Goal: Transaction & Acquisition: Book appointment/travel/reservation

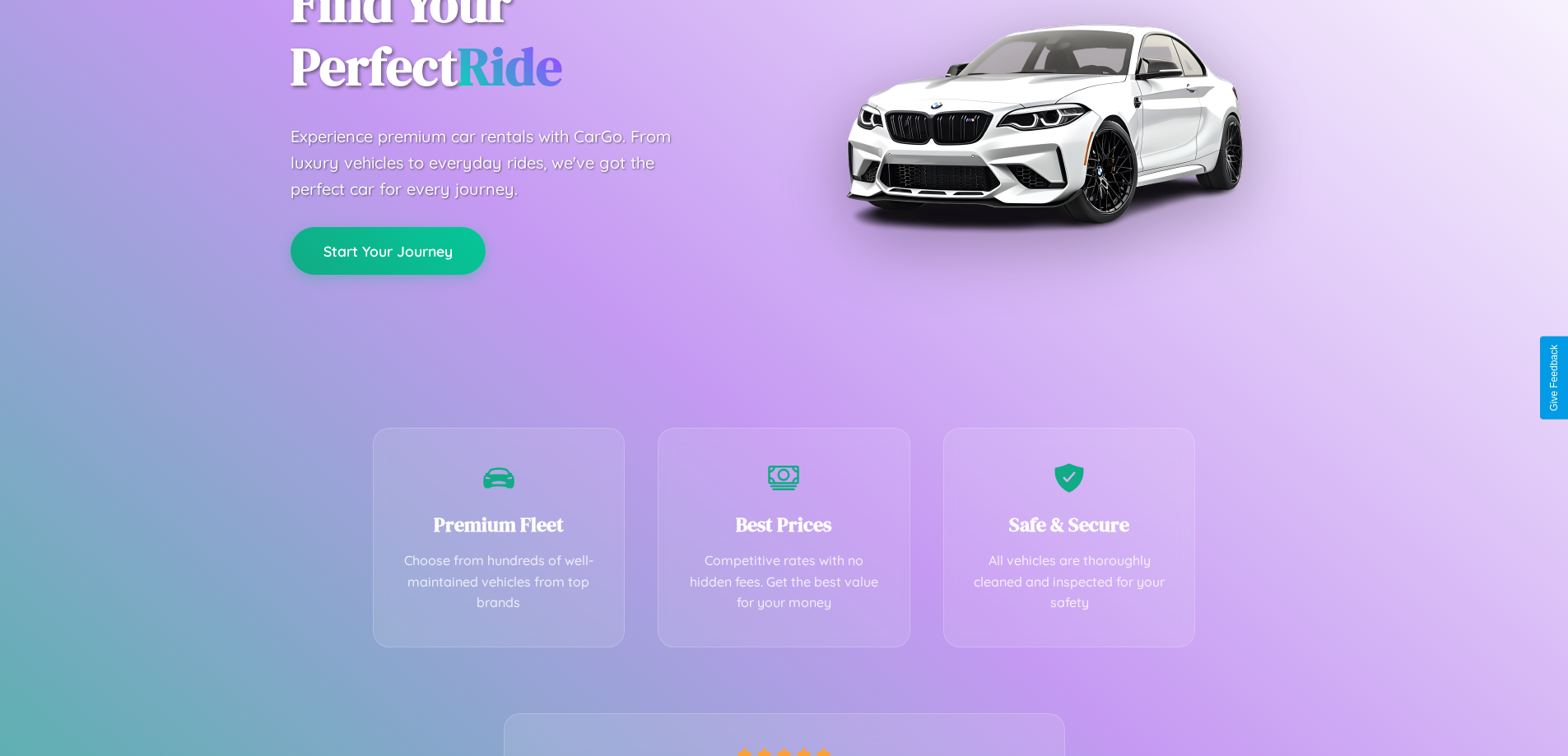
scroll to position [325, 0]
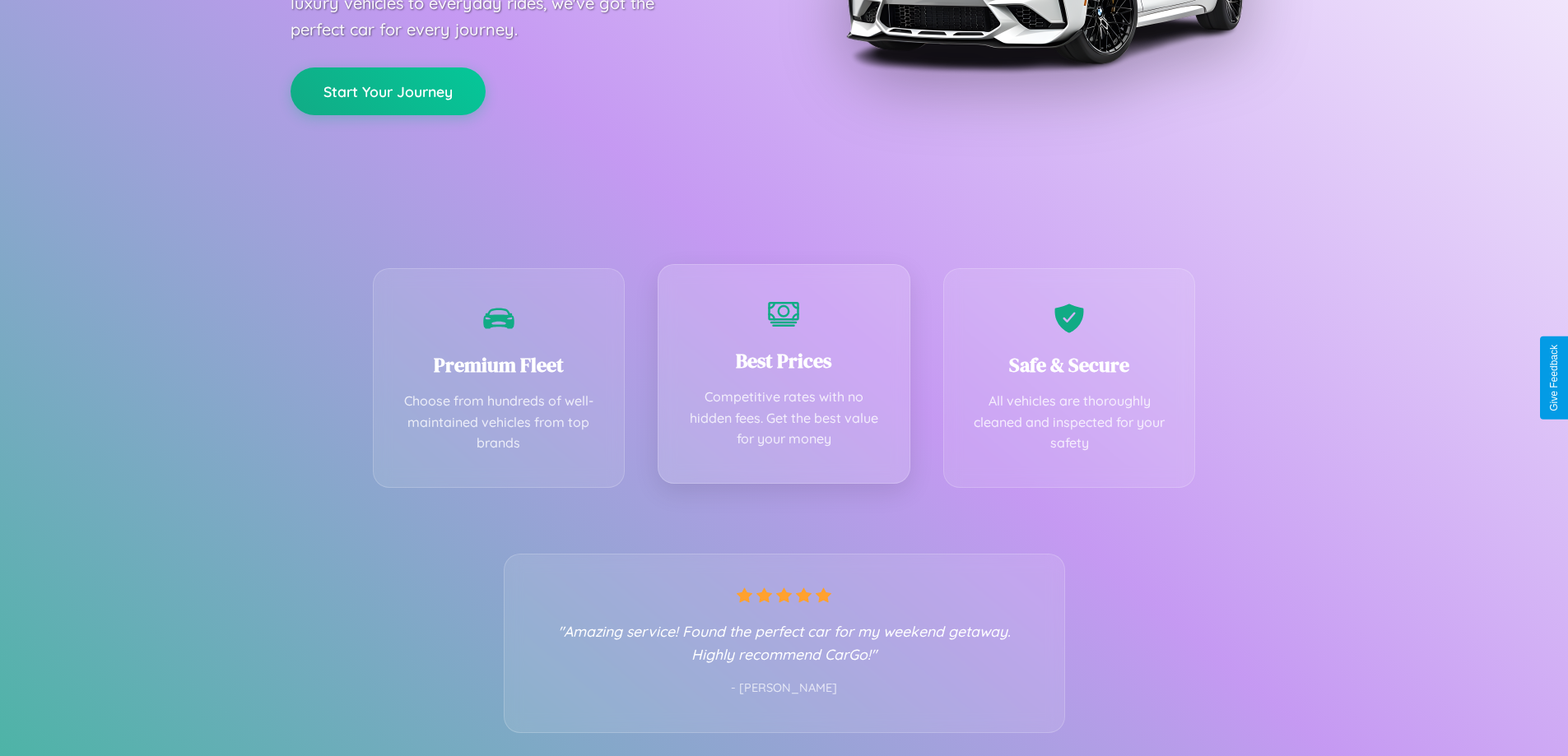
click at [783, 378] on div "Best Prices Competitive rates with no hidden fees. Get the best value for your …" at bounding box center [783, 374] width 253 height 220
click at [388, 90] on button "Start Your Journey" at bounding box center [388, 89] width 195 height 48
click at [388, 89] on button "Start Your Journey" at bounding box center [388, 89] width 195 height 48
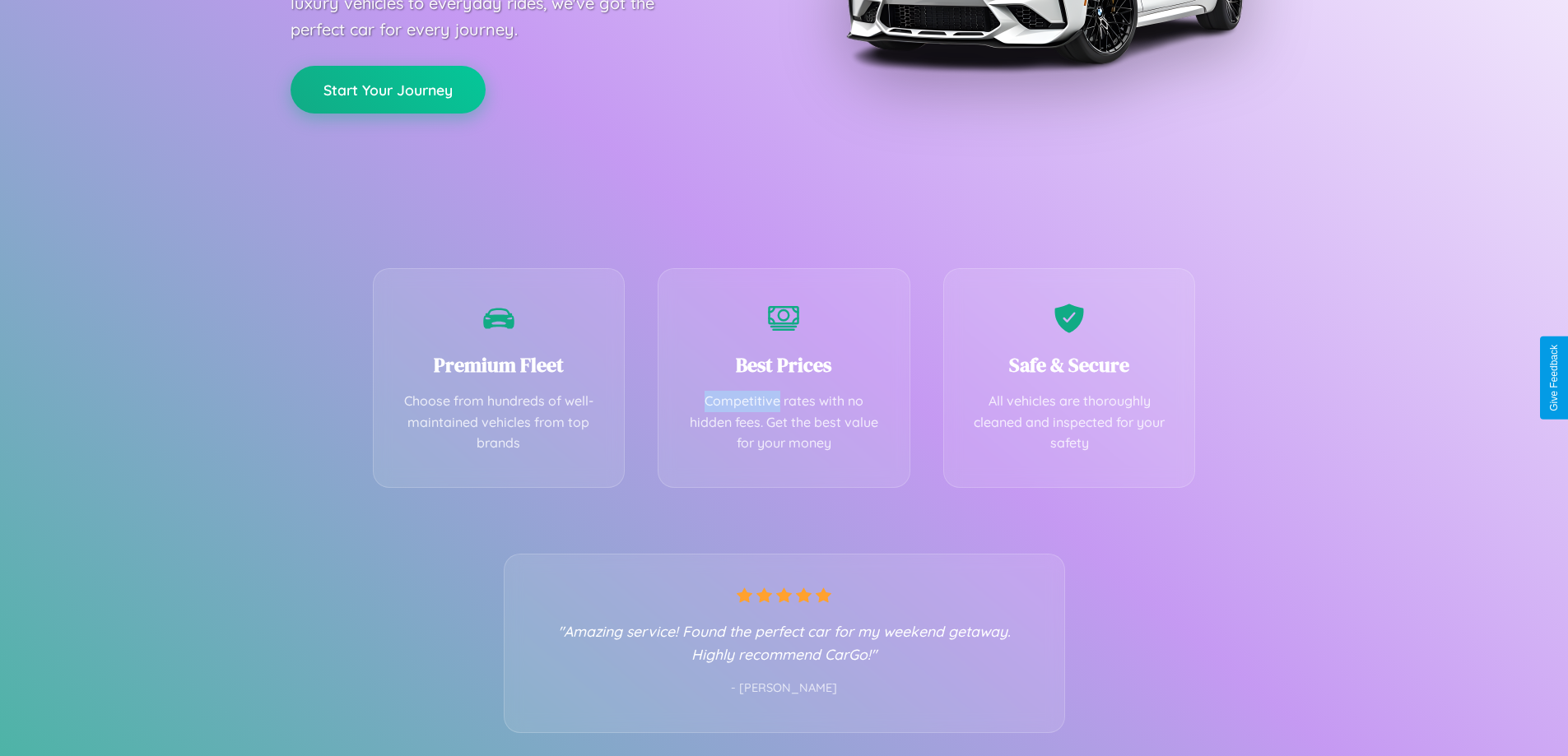
click at [388, 89] on button "Start Your Journey" at bounding box center [388, 89] width 195 height 48
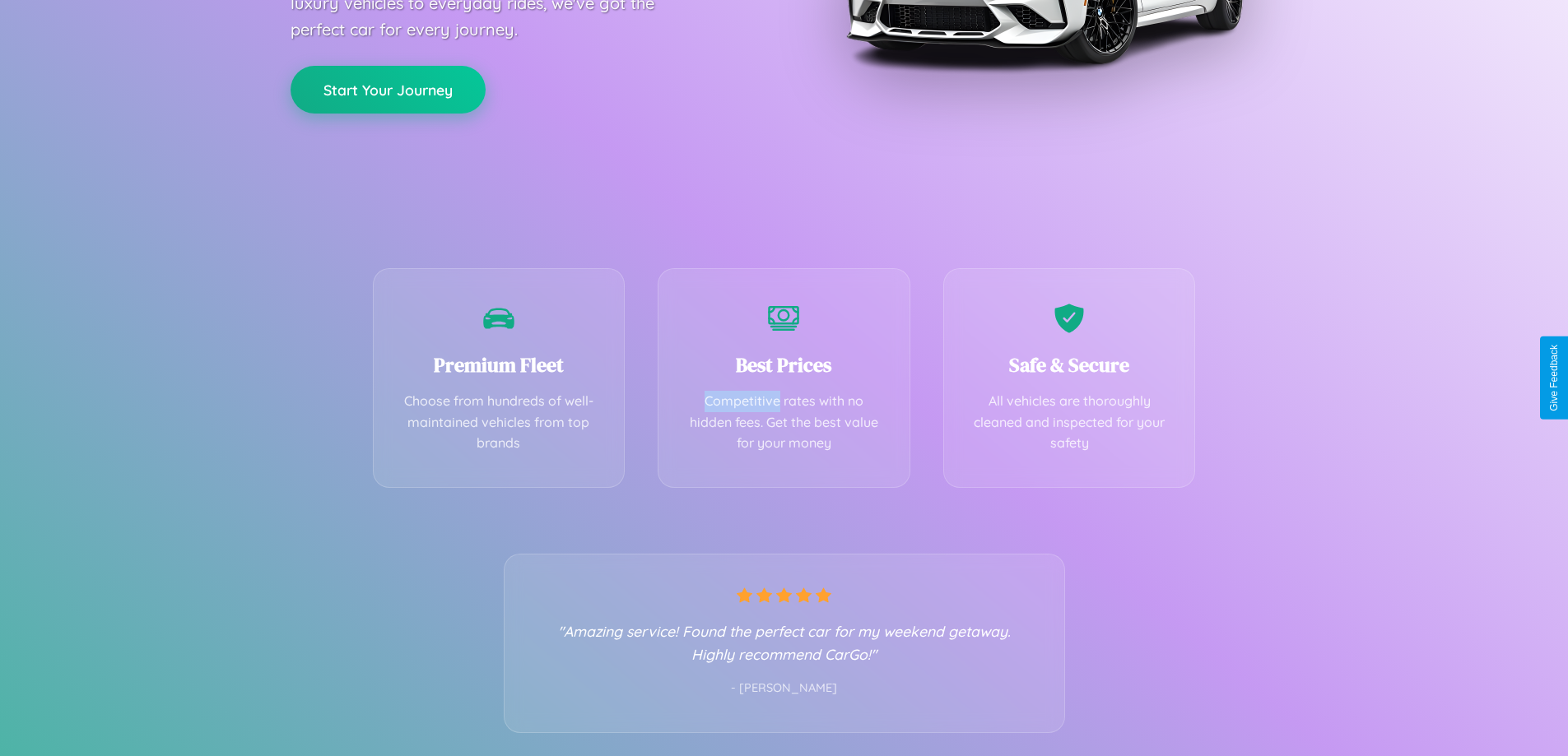
click at [388, 89] on button "Start Your Journey" at bounding box center [388, 89] width 195 height 48
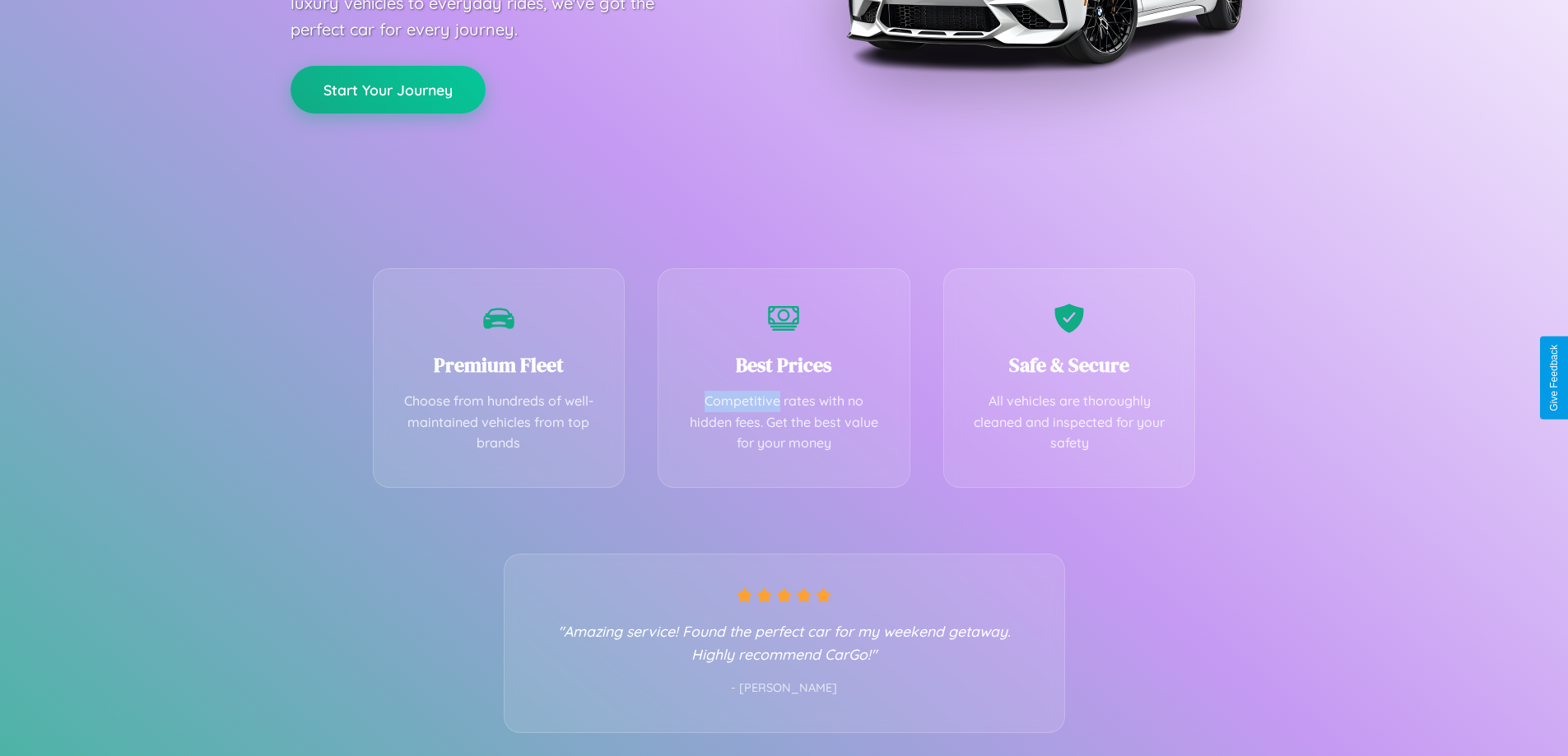
click at [388, 89] on button "Start Your Journey" at bounding box center [388, 89] width 195 height 48
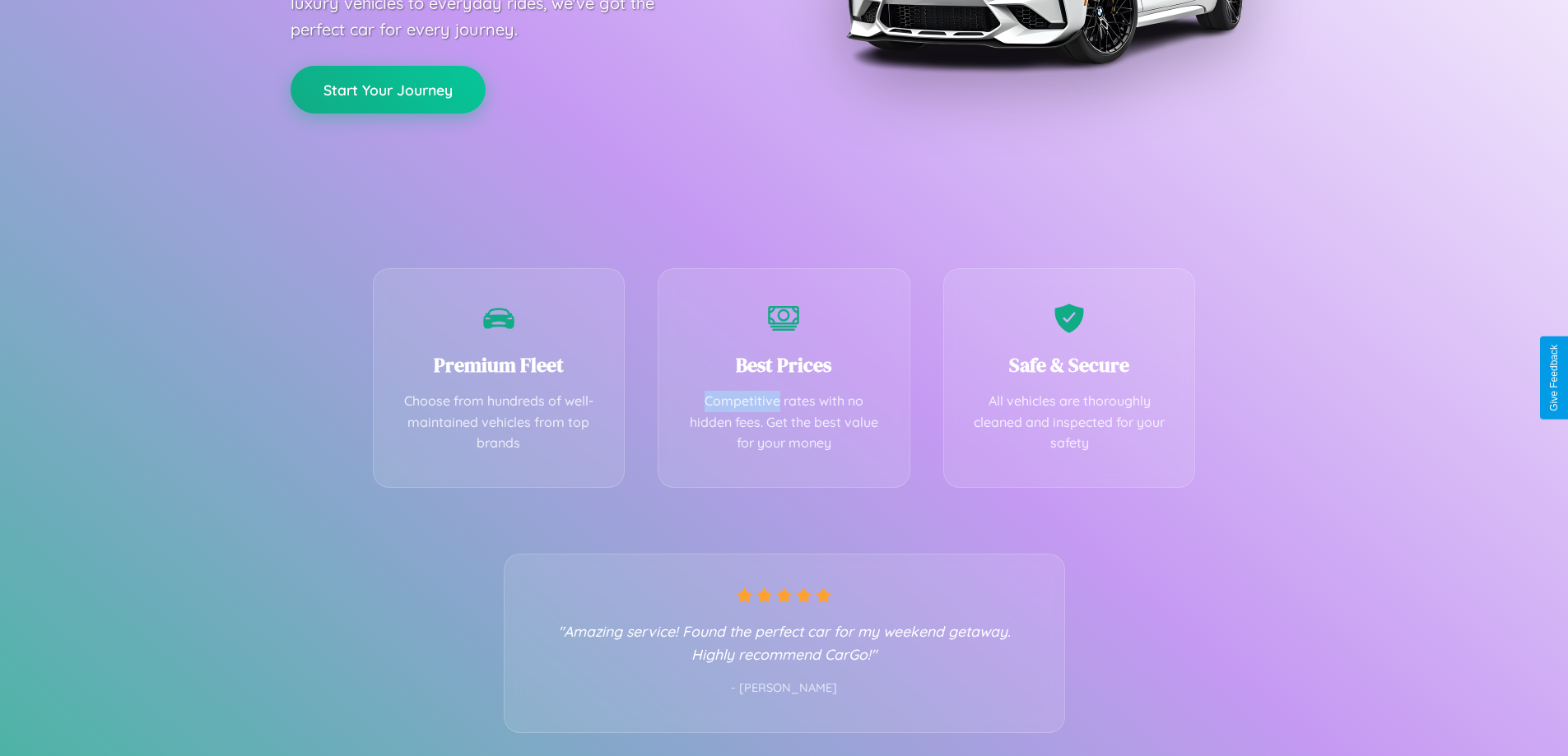
click at [388, 89] on button "Start Your Journey" at bounding box center [388, 89] width 195 height 48
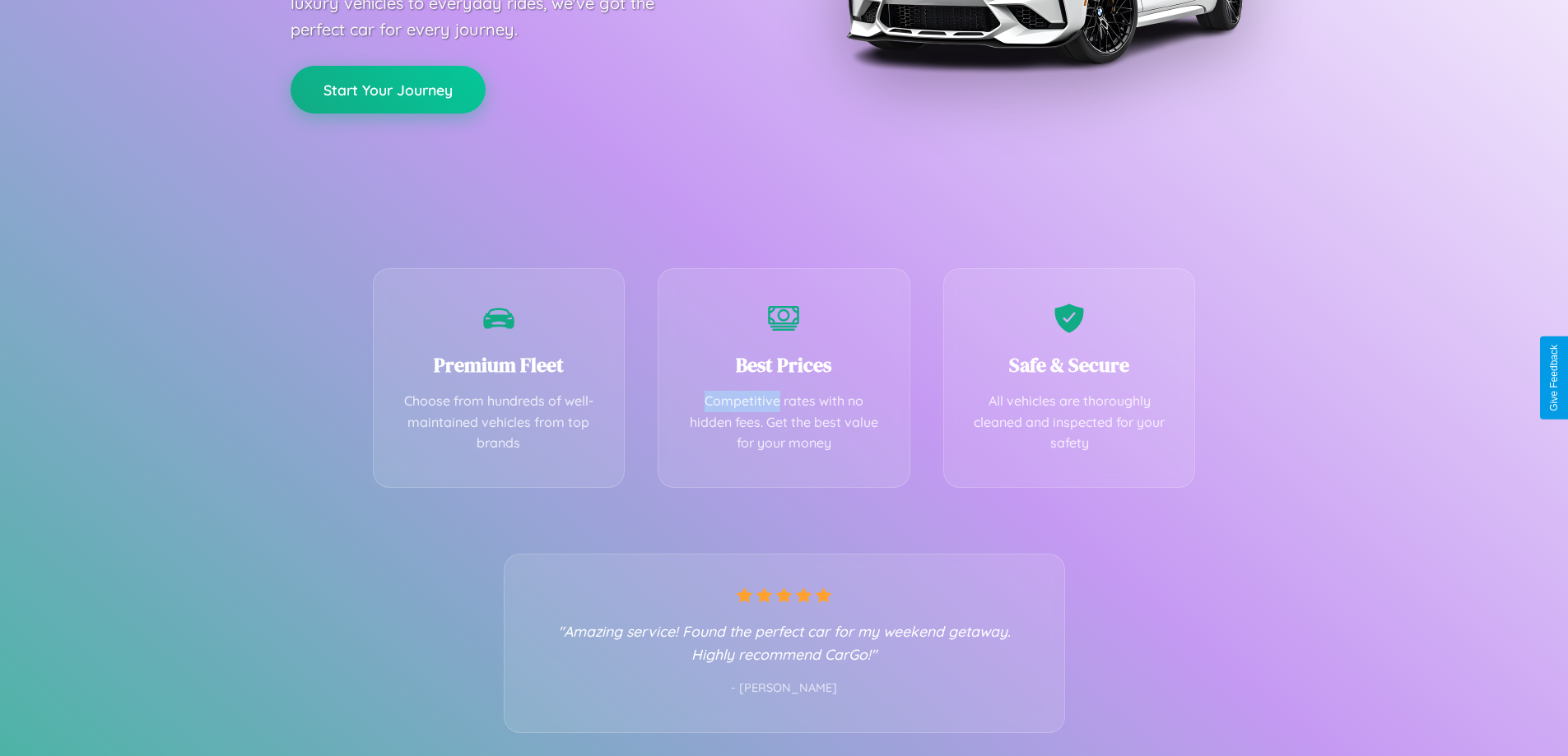
click at [388, 89] on button "Start Your Journey" at bounding box center [388, 89] width 195 height 48
